Goal: Transaction & Acquisition: Book appointment/travel/reservation

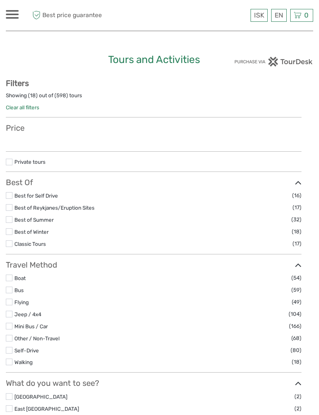
select select
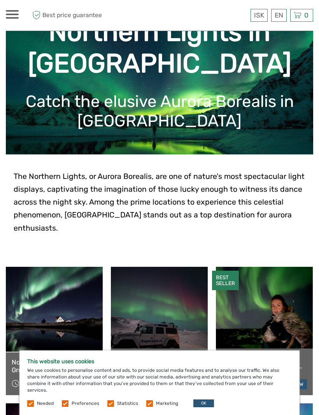
scroll to position [51, 0]
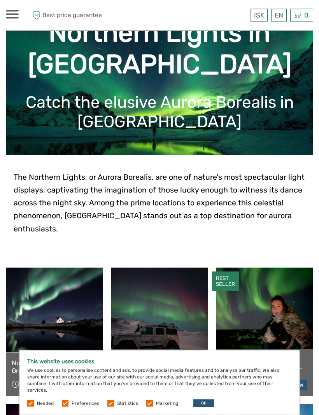
click at [149, 407] on label at bounding box center [149, 403] width 7 height 7
click at [0, 0] on input "checkbox" at bounding box center [0, 0] width 0 height 0
click at [112, 407] on label at bounding box center [110, 403] width 7 height 7
click at [0, 0] on input "checkbox" at bounding box center [0, 0] width 0 height 0
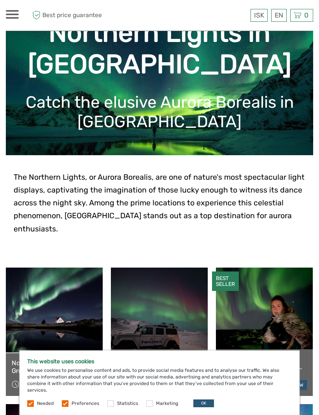
click at [73, 407] on label "Preferences" at bounding box center [86, 403] width 28 height 7
click at [0, 0] on input "checkbox" at bounding box center [0, 0] width 0 height 0
click at [205, 407] on button "OK" at bounding box center [203, 403] width 21 height 8
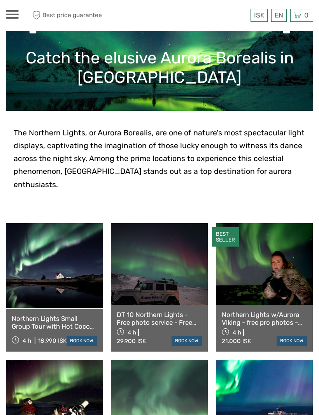
scroll to position [96, 0]
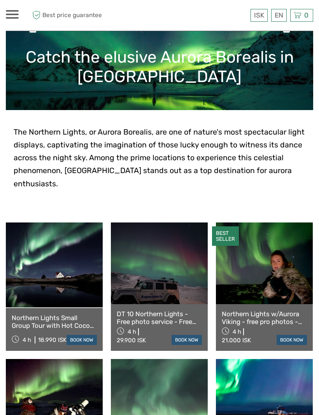
click at [0, 0] on link "English" at bounding box center [0, 0] width 0 height 0
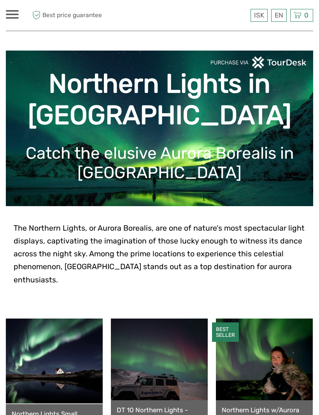
click at [12, 17] on span at bounding box center [12, 18] width 13 height 2
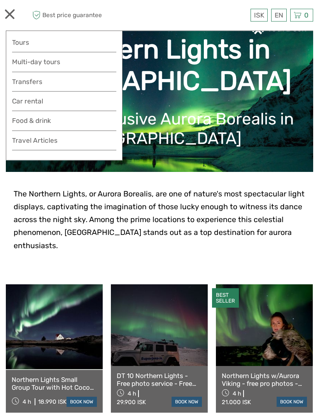
scroll to position [35, 0]
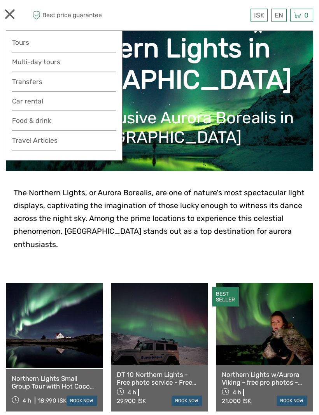
click at [185, 326] on link at bounding box center [159, 324] width 97 height 82
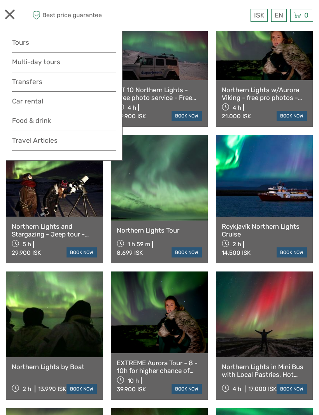
scroll to position [320, 0]
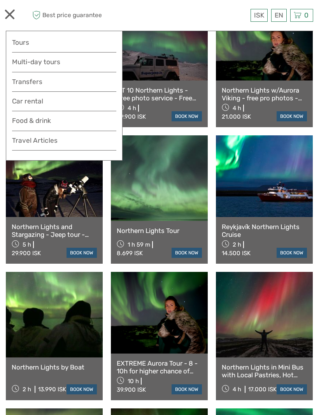
click at [174, 183] on link at bounding box center [159, 178] width 97 height 86
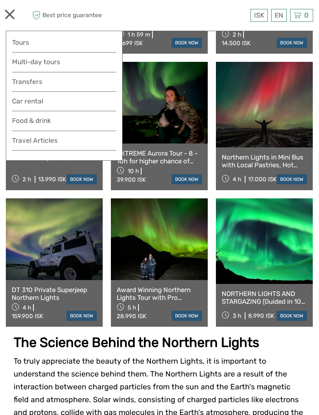
scroll to position [530, 0]
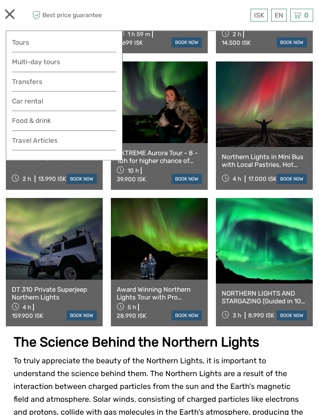
click at [280, 252] on link at bounding box center [264, 241] width 97 height 86
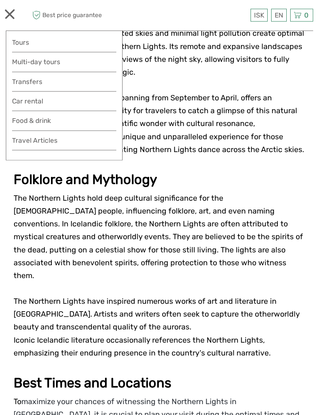
scroll to position [1063, 0]
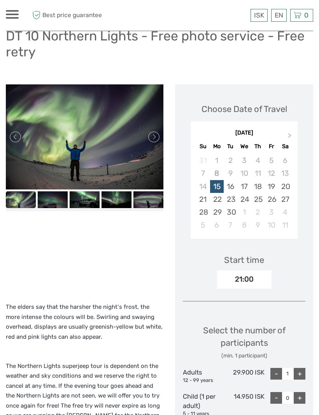
click at [301, 368] on div "+" at bounding box center [300, 374] width 12 height 12
click at [302, 368] on div "+" at bounding box center [300, 374] width 12 height 12
click at [301, 368] on div "+" at bounding box center [300, 374] width 12 height 12
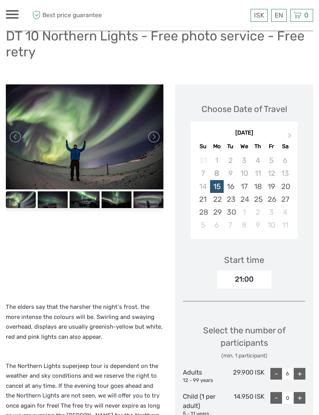
click at [301, 368] on div "+" at bounding box center [300, 374] width 12 height 12
click at [300, 368] on div "+" at bounding box center [300, 374] width 12 height 12
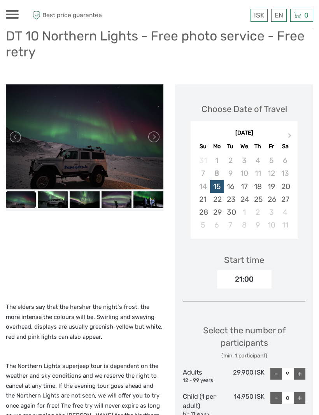
click at [301, 368] on div "+" at bounding box center [300, 374] width 12 height 12
type input "10"
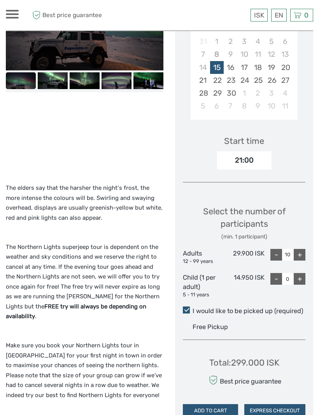
scroll to position [205, 0]
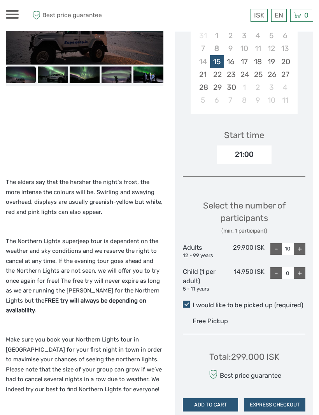
click at [224, 315] on div "Free Pickup" at bounding box center [248, 321] width 113 height 13
click at [192, 302] on input "I would like to be picked up (required)" at bounding box center [192, 302] width 0 height 0
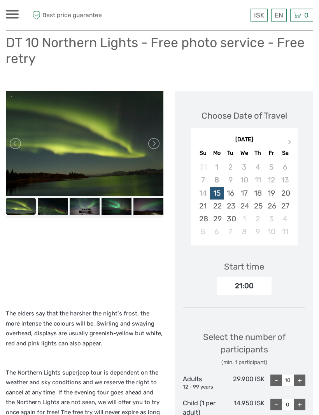
click at [290, 138] on span "Next Month" at bounding box center [290, 143] width 0 height 11
click at [291, 161] on div "4" at bounding box center [285, 167] width 14 height 13
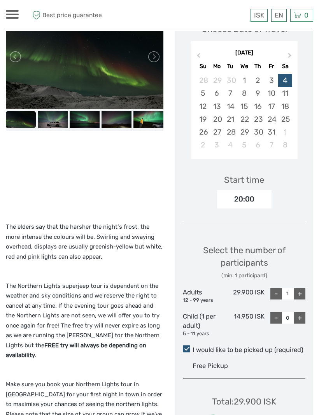
scroll to position [180, 0]
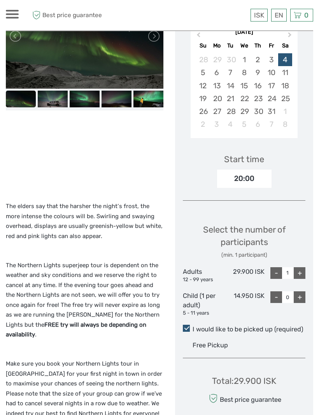
click at [304, 267] on div "+" at bounding box center [300, 273] width 12 height 12
click at [308, 261] on div "Choose Date of Travel October 2025 Previous Month Next Month October 2025 Su Mo…" at bounding box center [244, 214] width 138 height 460
click at [302, 267] on div "+" at bounding box center [300, 273] width 12 height 12
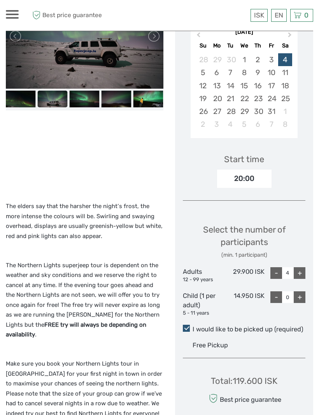
click at [299, 267] on div "+" at bounding box center [300, 273] width 12 height 12
click at [300, 267] on div "+" at bounding box center [300, 273] width 12 height 12
click at [299, 267] on div "+" at bounding box center [300, 273] width 12 height 12
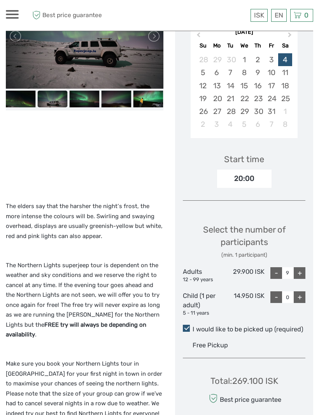
click at [302, 267] on div "+" at bounding box center [300, 273] width 12 height 12
type input "10"
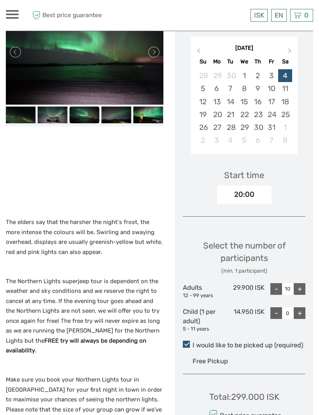
scroll to position [0, 0]
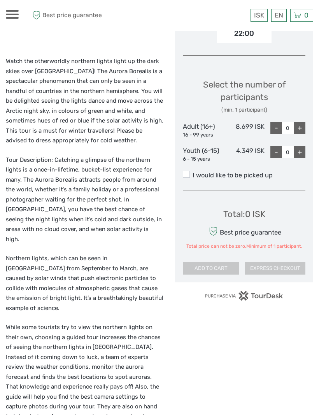
scroll to position [301, 0]
click at [301, 128] on div "+" at bounding box center [300, 128] width 12 height 12
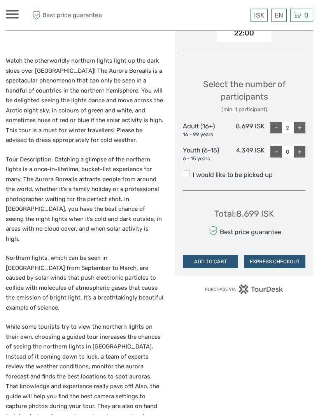
scroll to position [302, 0]
click at [301, 130] on div "+" at bounding box center [300, 128] width 12 height 12
click at [302, 127] on div "+" at bounding box center [300, 128] width 12 height 12
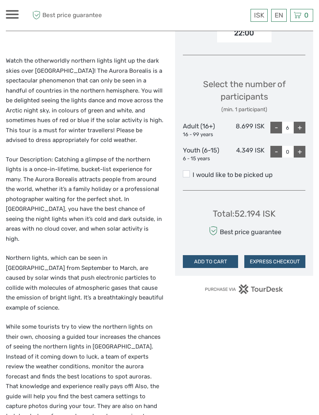
click at [301, 124] on div "+" at bounding box center [300, 128] width 12 height 12
click at [301, 127] on div "+" at bounding box center [300, 128] width 12 height 12
click at [300, 128] on div "+" at bounding box center [300, 128] width 12 height 12
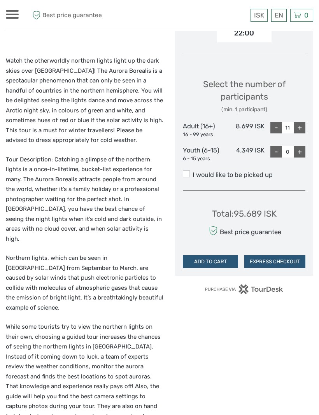
click at [271, 124] on div "-" at bounding box center [276, 128] width 12 height 12
type input "10"
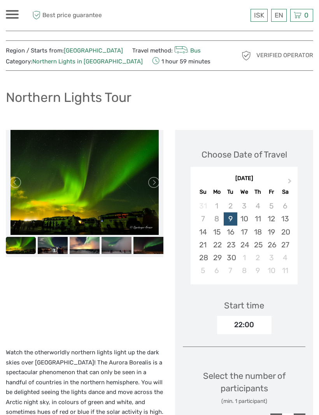
scroll to position [2, 0]
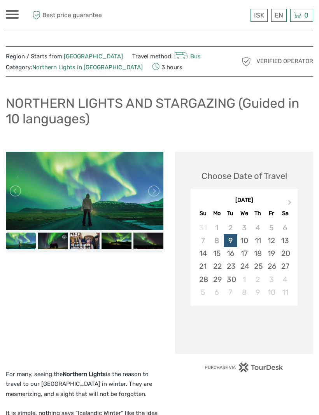
scroll to position [14, 0]
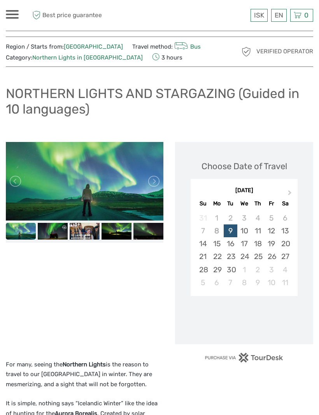
click at [293, 194] on button "Next Month" at bounding box center [290, 195] width 12 height 12
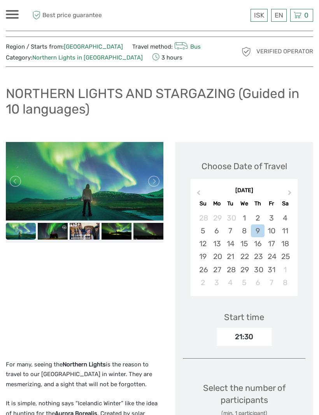
click at [287, 219] on div "4" at bounding box center [285, 218] width 14 height 13
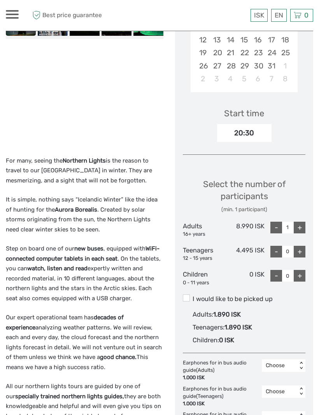
scroll to position [217, 0]
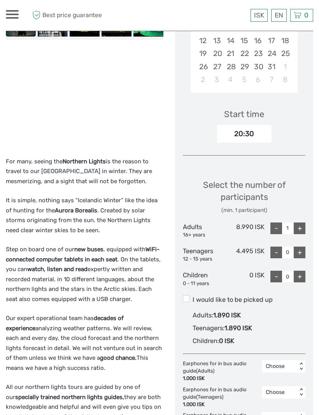
click at [254, 299] on label "I would like to be picked up" at bounding box center [244, 299] width 122 height 9
click at [192, 297] on input "I would like to be picked up" at bounding box center [192, 297] width 0 height 0
click at [303, 229] on div "+" at bounding box center [300, 228] width 12 height 12
click at [302, 225] on div "+" at bounding box center [300, 228] width 12 height 12
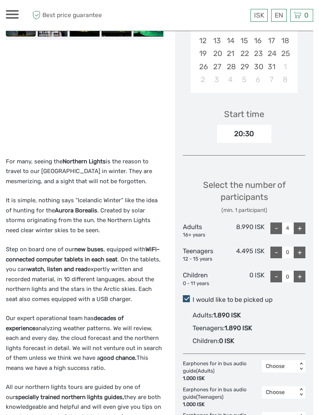
click at [302, 224] on div "+" at bounding box center [300, 228] width 12 height 12
click at [299, 226] on div "+" at bounding box center [300, 228] width 12 height 12
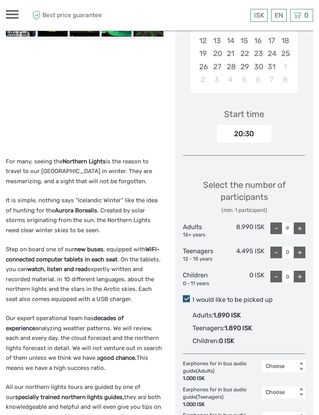
click at [299, 228] on div "+" at bounding box center [300, 228] width 12 height 12
type input "10"
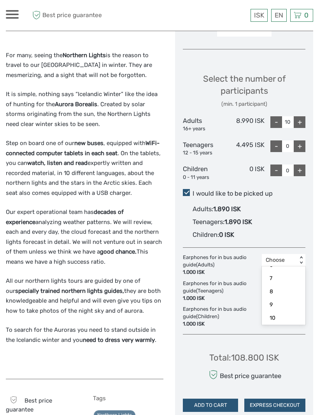
scroll to position [94, 0]
click at [279, 316] on div "10" at bounding box center [284, 317] width 36 height 13
click at [288, 402] on button "EXPRESS CHECKOUT" at bounding box center [274, 405] width 61 height 13
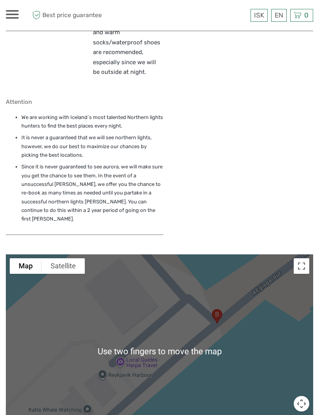
scroll to position [1115, 0]
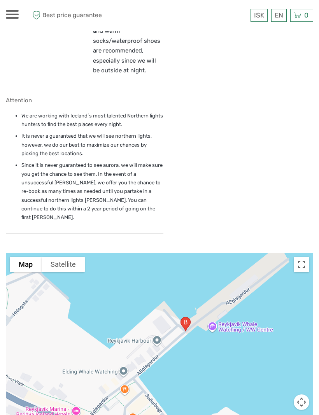
click at [244, 267] on div at bounding box center [159, 350] width 307 height 194
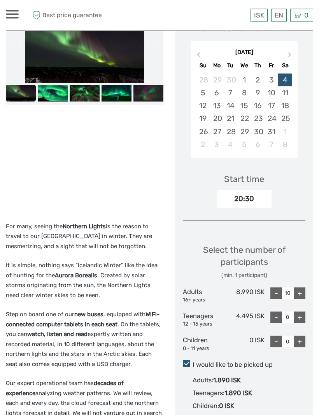
scroll to position [144, 0]
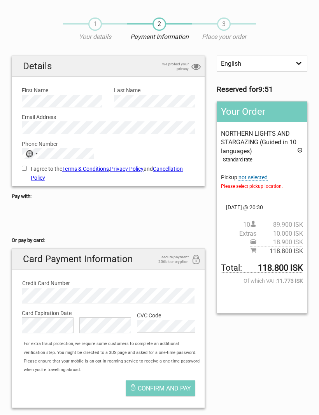
scroll to position [14, 0]
